Goal: Check status: Check status

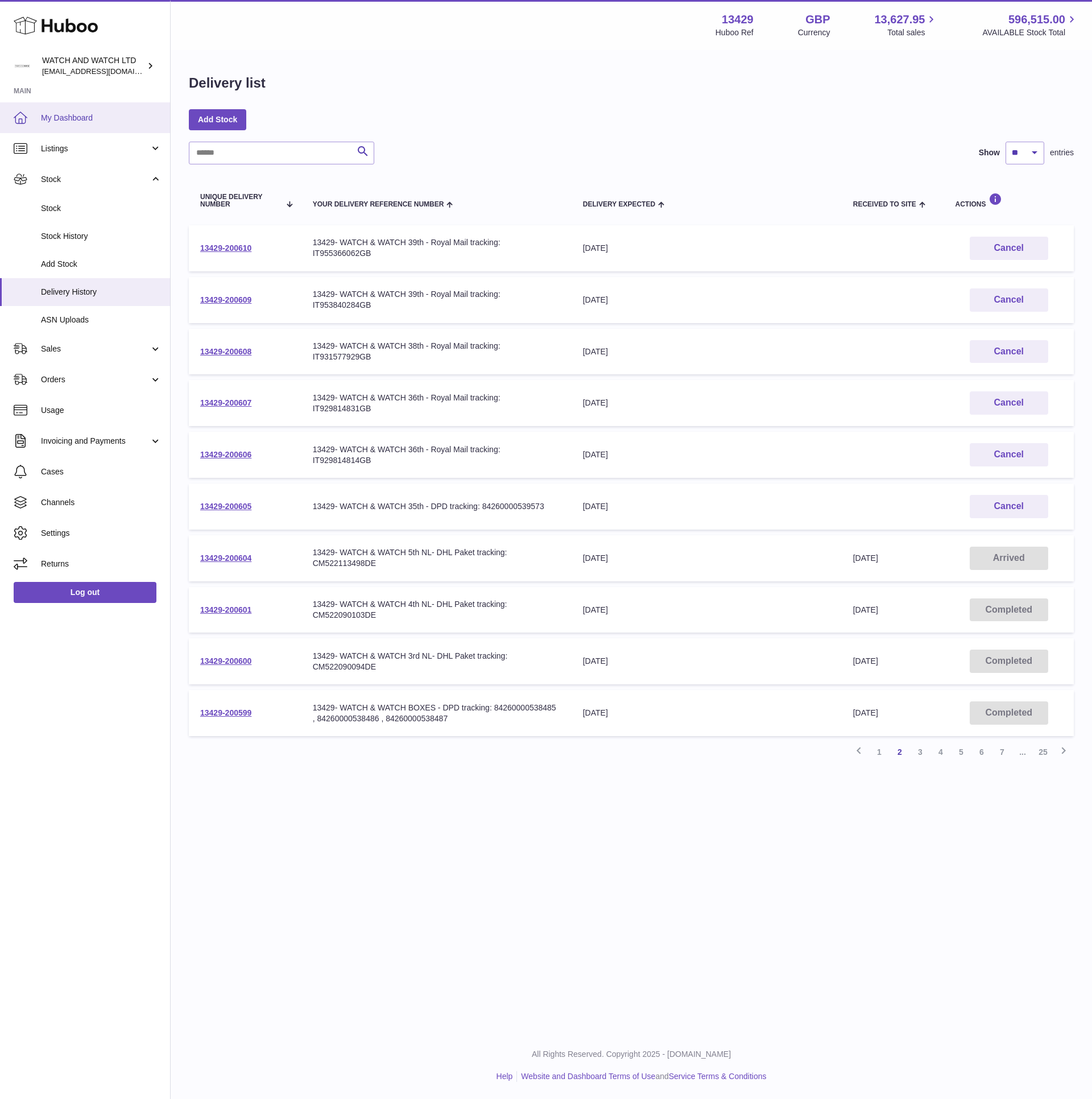
click at [58, 106] on link "My Dashboard" at bounding box center [85, 117] width 170 height 31
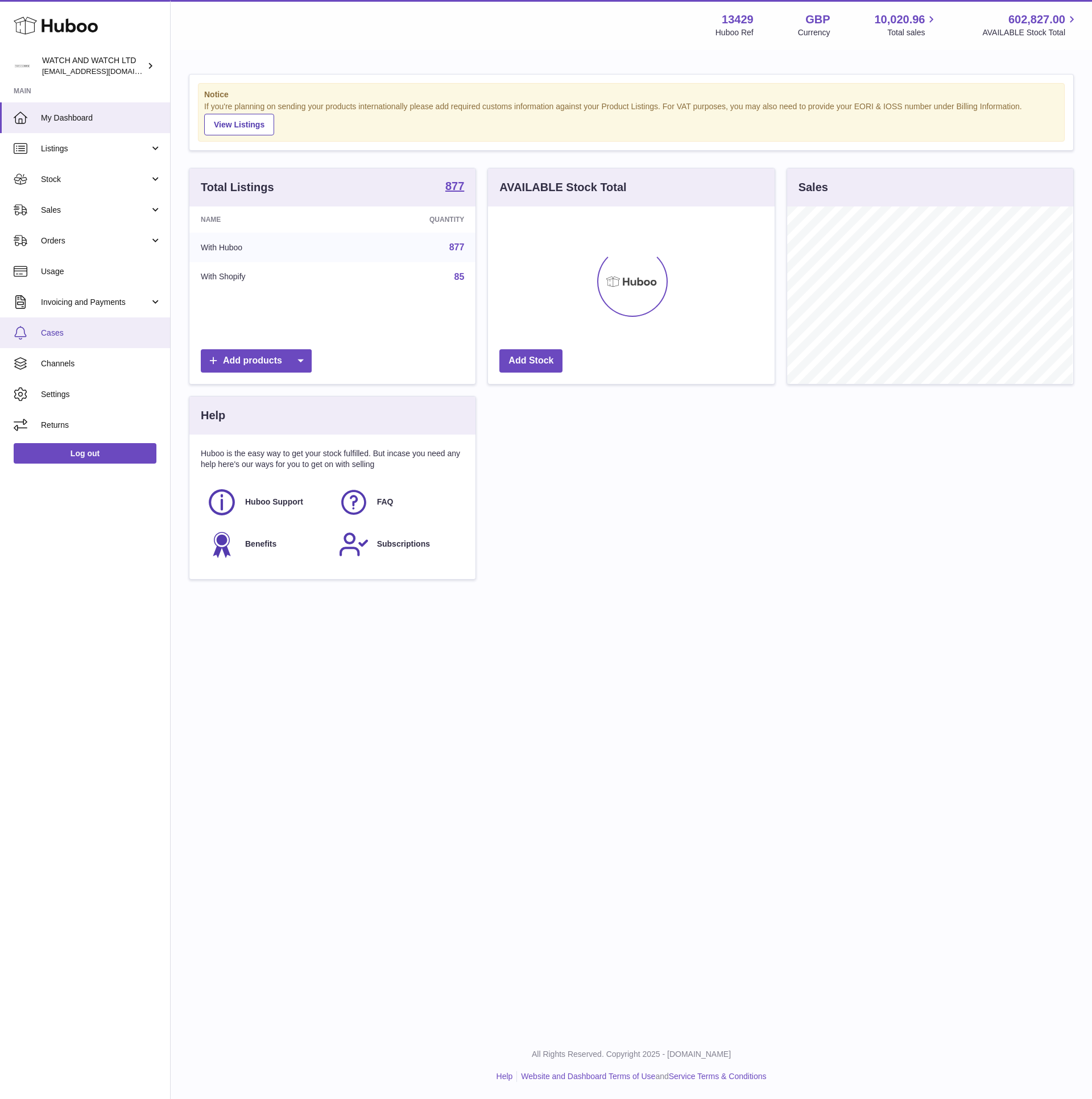
scroll to position [178, 285]
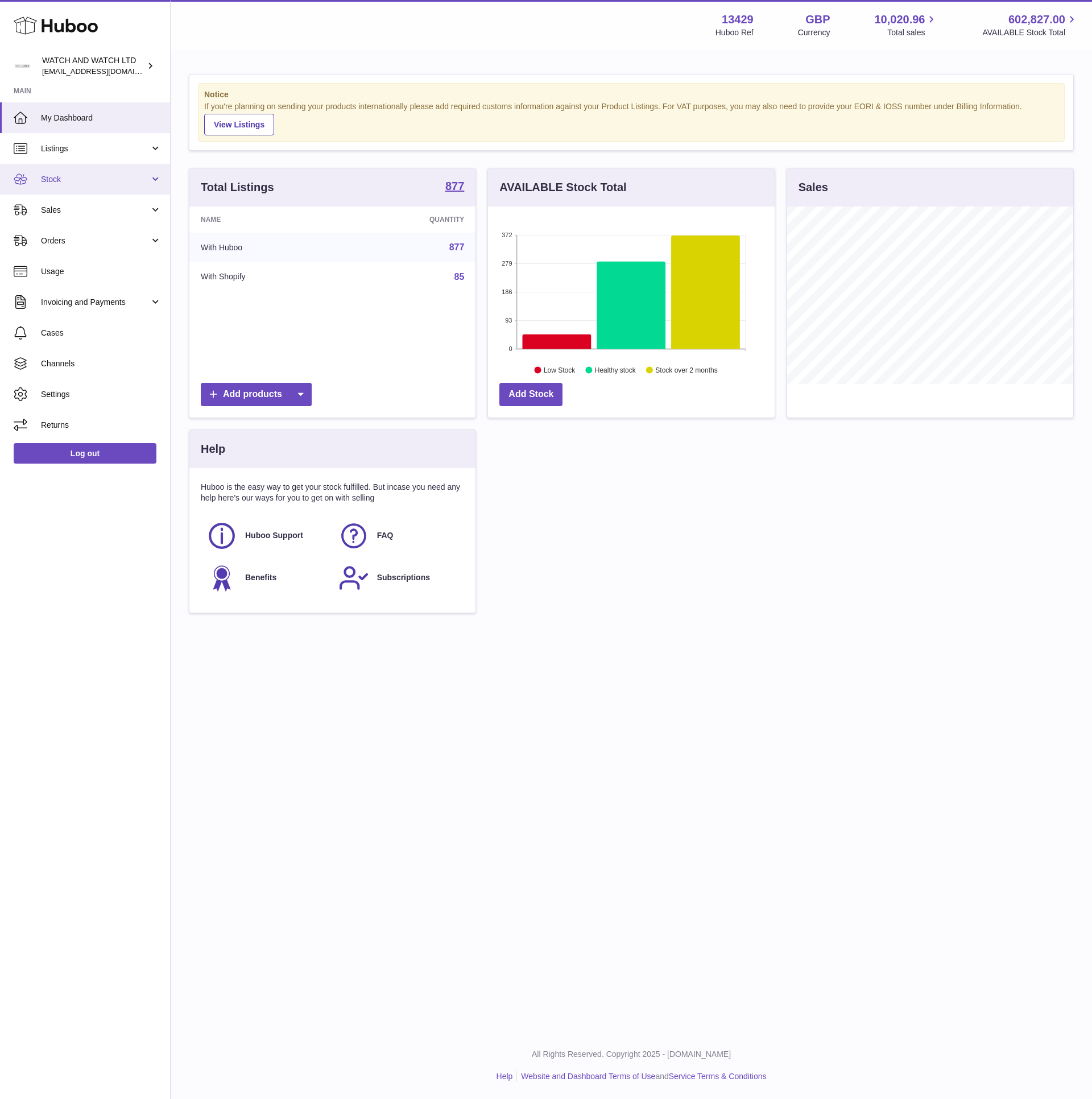
click at [89, 176] on span "Stock" at bounding box center [95, 180] width 109 height 11
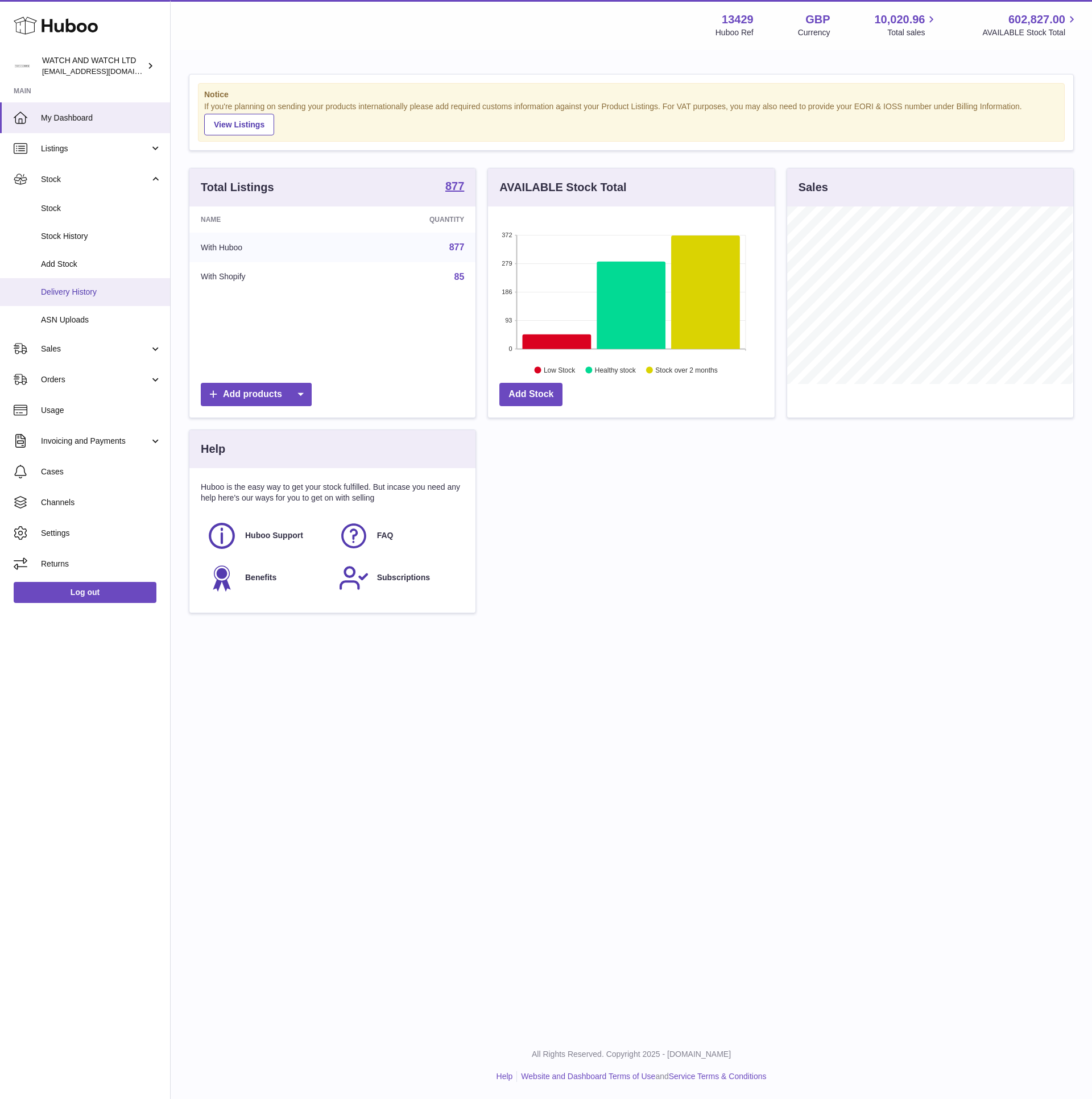
click at [95, 288] on span "Delivery History" at bounding box center [102, 292] width 121 height 11
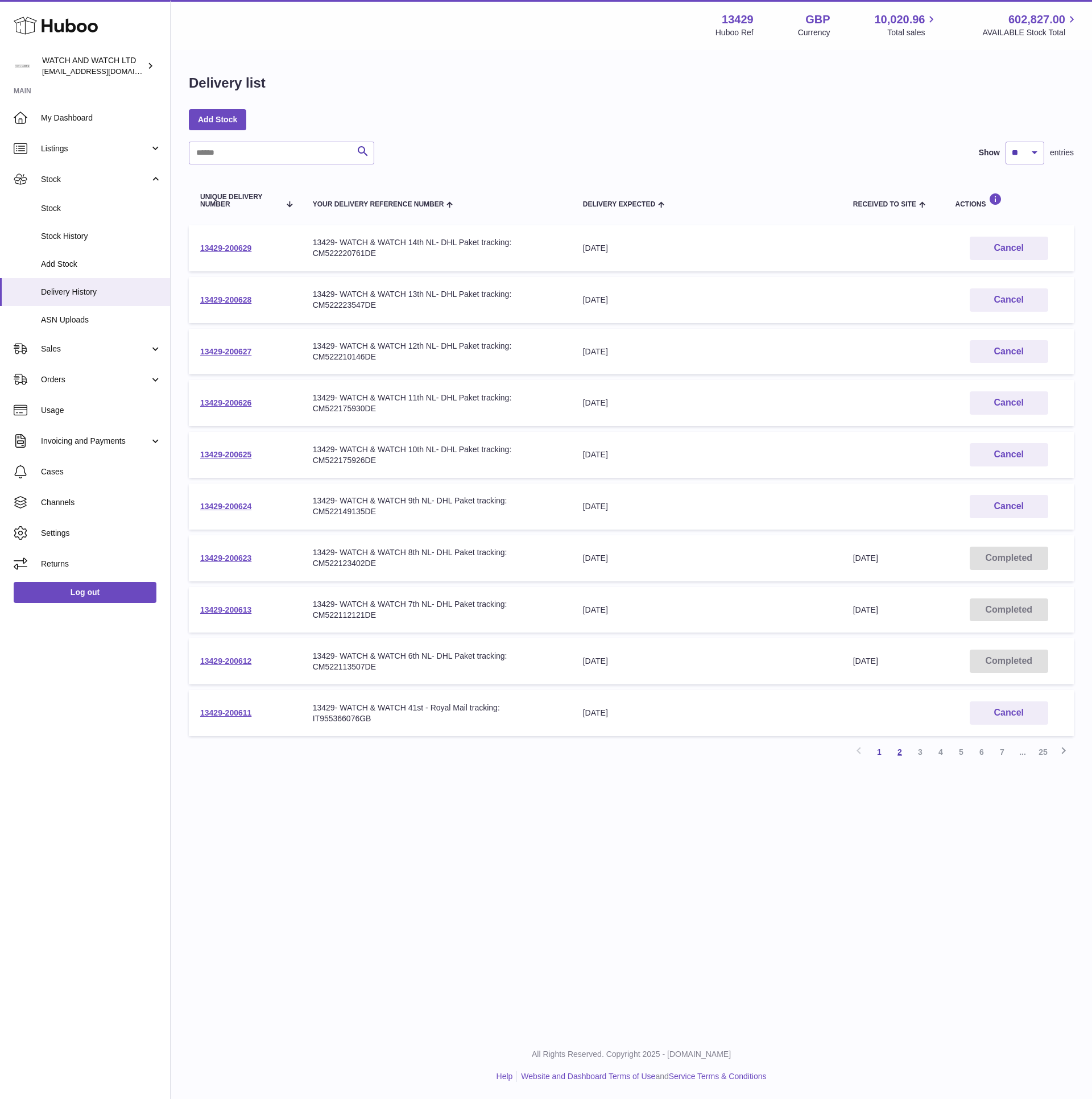
click at [894, 750] on link "2" at bounding box center [899, 751] width 20 height 20
click at [241, 605] on link "13429-200601" at bounding box center [226, 609] width 51 height 9
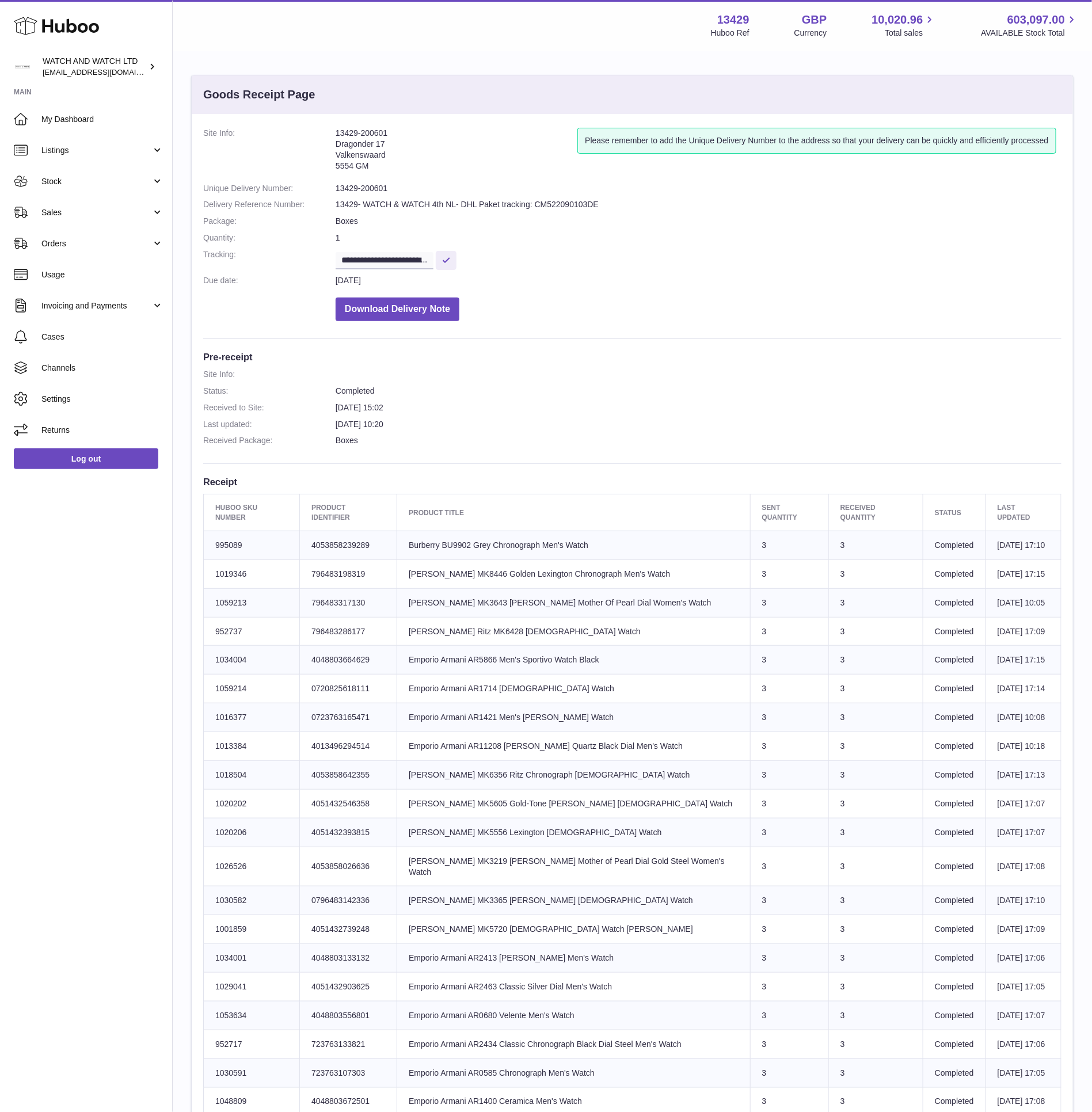
click at [565, 203] on dd "13429- WATCH & WATCH 4th NL- DHL Paket tracking: CM522090103DE" at bounding box center [698, 205] width 726 height 11
copy dd "CM522090103DE"
click at [467, 536] on td "Product title Burberry BU9902 Grey Chronograph Men's Watch" at bounding box center [573, 545] width 354 height 28
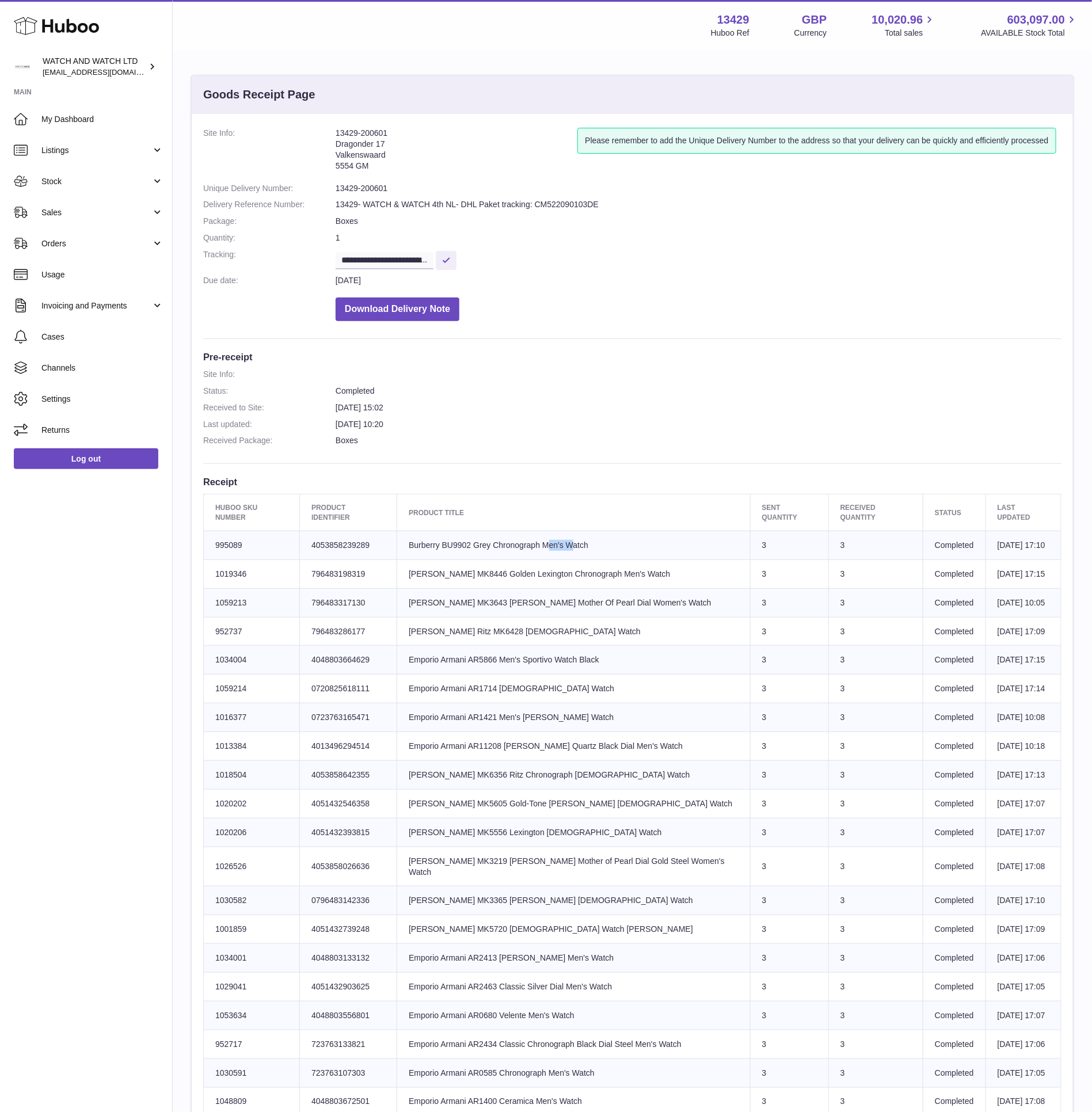
copy td "BU9902"
click at [90, 176] on span "Stock" at bounding box center [97, 182] width 110 height 11
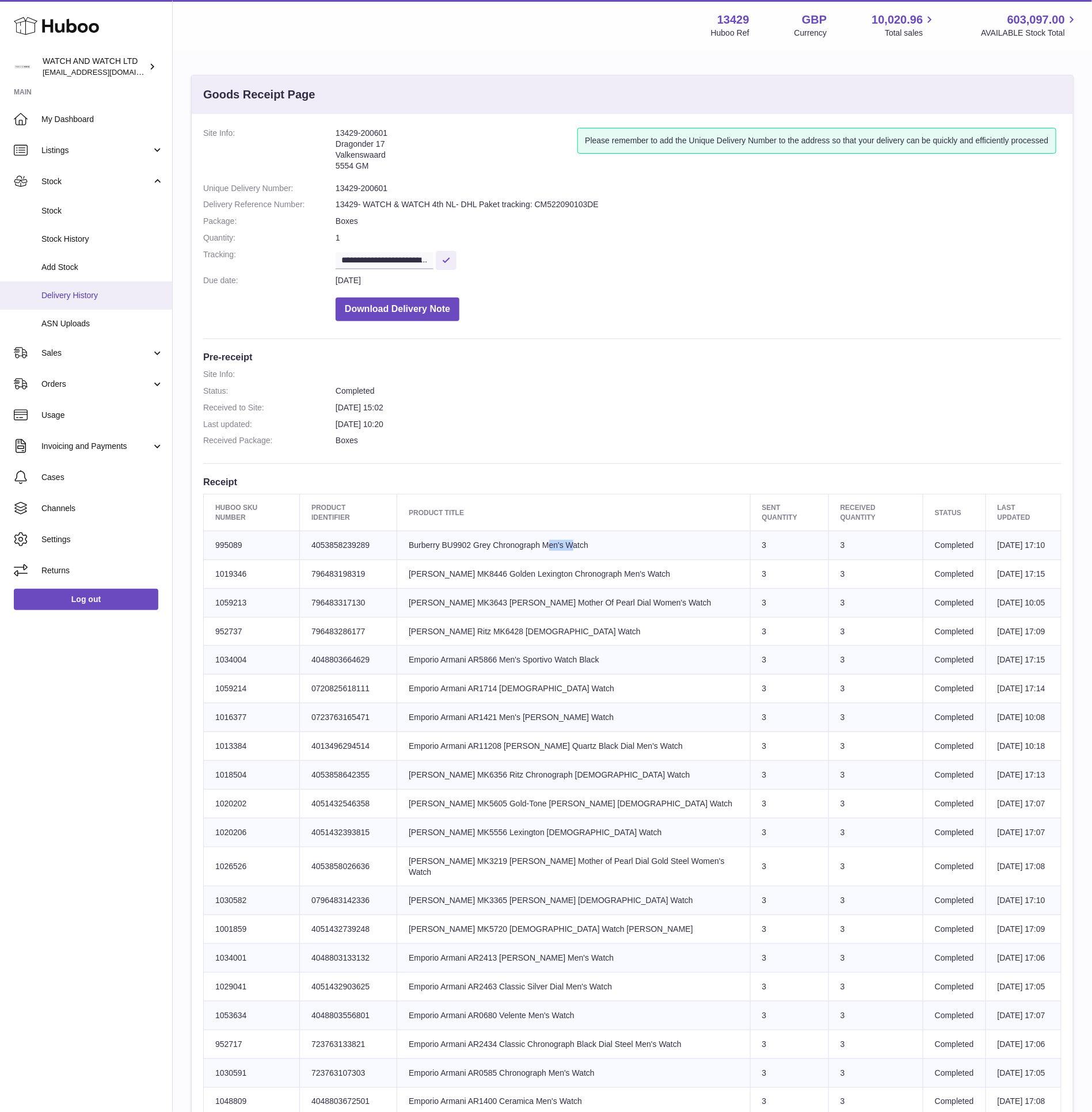
click at [102, 290] on span "Delivery History" at bounding box center [103, 295] width 122 height 11
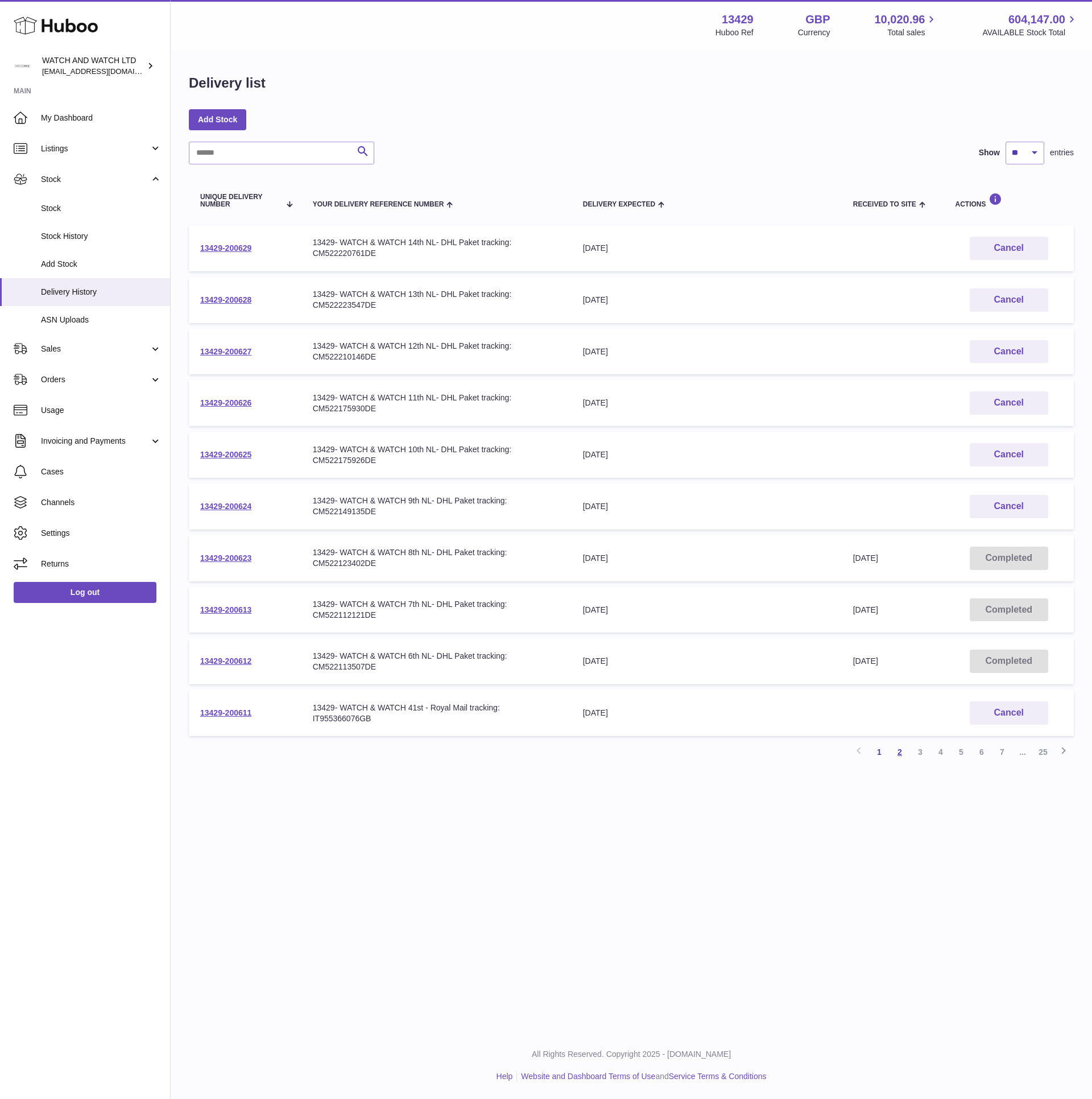
click at [902, 745] on link "2" at bounding box center [899, 751] width 20 height 20
click at [528, 503] on div "13429- WATCH & WATCH 35th - DPD tracking: 84260000539573" at bounding box center [436, 506] width 248 height 11
copy div "84260000539573"
click at [538, 436] on td "Your Delivery Reference Number 13429- WATCH & WATCH 36th - Royal Mail tracking:…" at bounding box center [436, 454] width 271 height 46
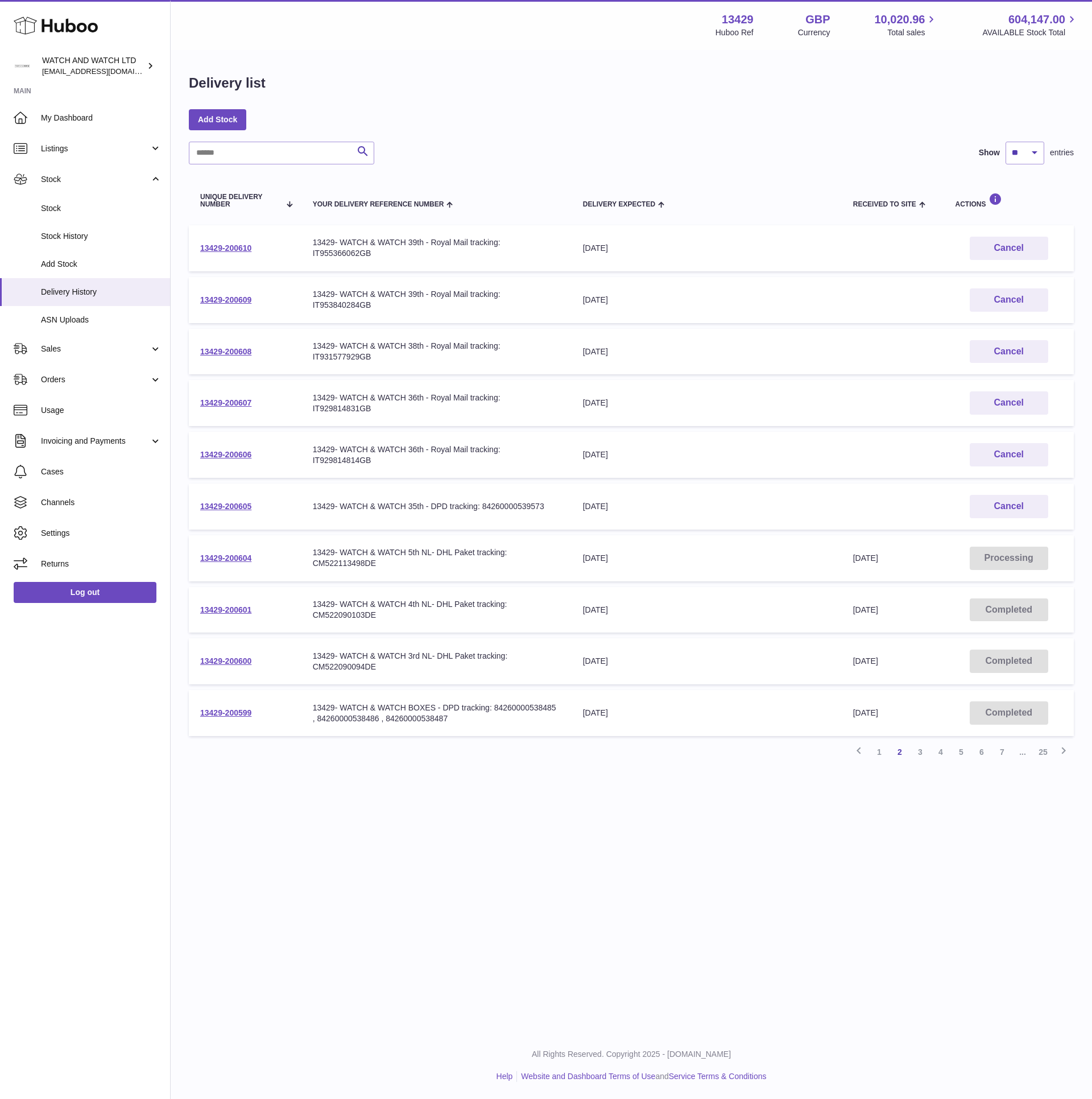
click at [623, 81] on div "Delivery list" at bounding box center [631, 85] width 885 height 24
click at [548, 801] on div "Menu Huboo 13429 Huboo Ref GBP Currency 10,020.96 Total sales 604,147.00 AVAILA…" at bounding box center [631, 516] width 921 height 1032
click at [884, 748] on link "1" at bounding box center [878, 751] width 20 height 20
click at [781, 69] on div "Delivery list Add Stock Search Show ** ** ** *** entries Unique Delivery Number…" at bounding box center [631, 422] width 921 height 743
click at [632, 75] on div "Delivery list" at bounding box center [631, 85] width 885 height 24
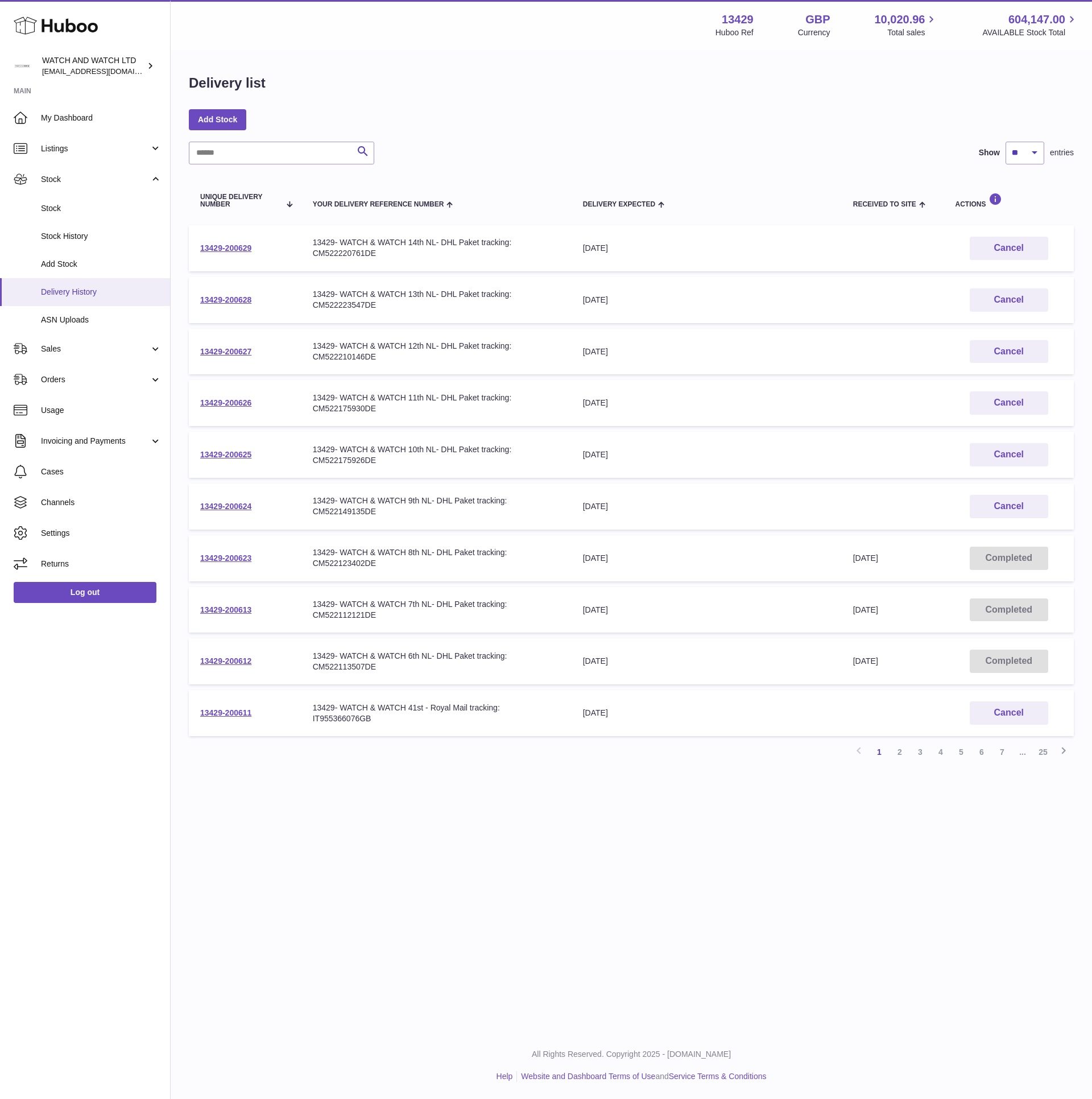
click at [88, 294] on span "Delivery History" at bounding box center [102, 292] width 121 height 11
click at [900, 745] on link "2" at bounding box center [899, 751] width 20 height 20
click at [220, 553] on link "13429-200604" at bounding box center [226, 558] width 51 height 9
